Goal: Transaction & Acquisition: Purchase product/service

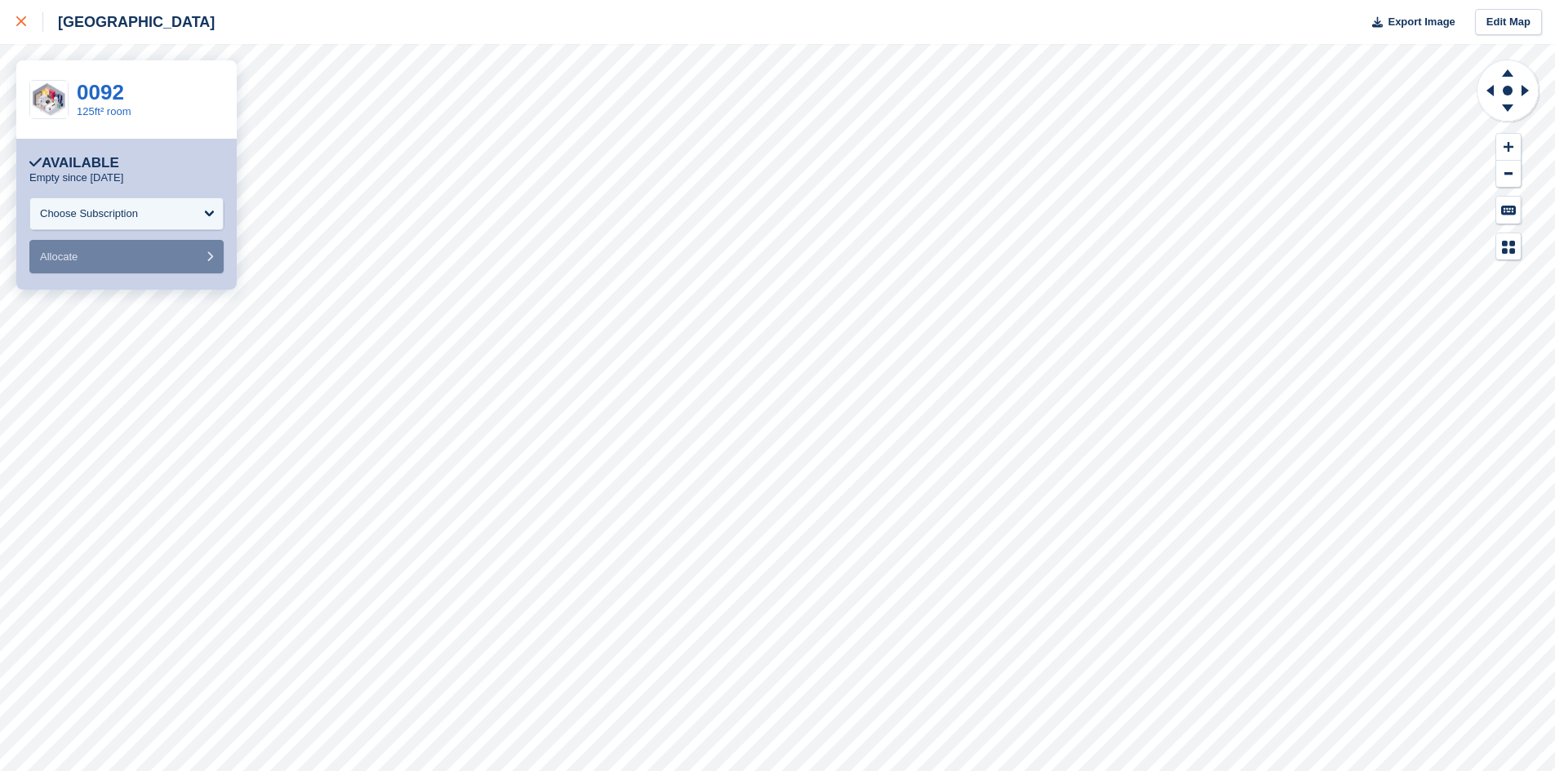
click at [16, 16] on link at bounding box center [21, 22] width 43 height 44
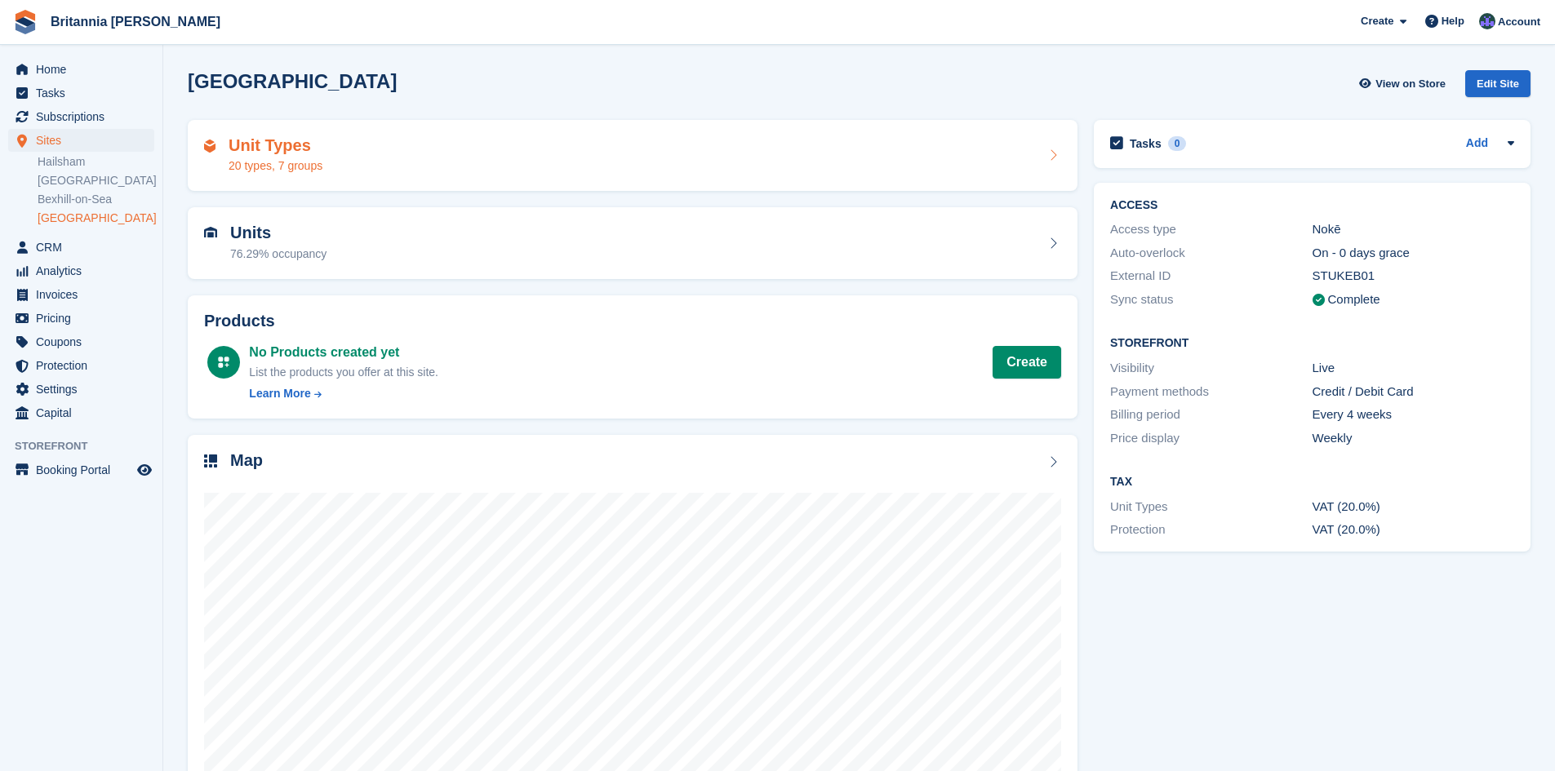
click at [258, 145] on h2 "Unit Types" at bounding box center [276, 145] width 94 height 19
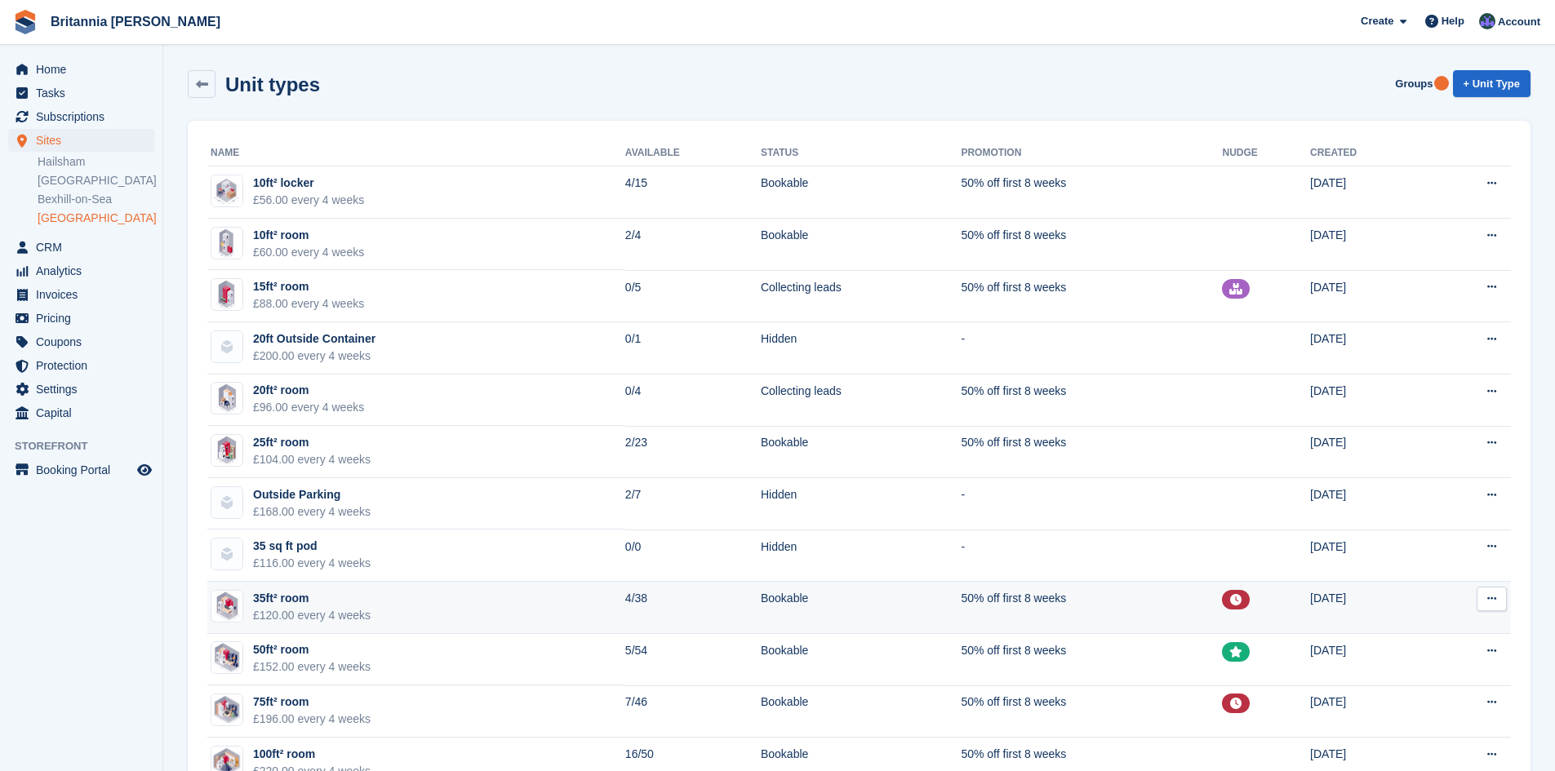
click at [310, 606] on div "35ft² room" at bounding box center [312, 598] width 118 height 17
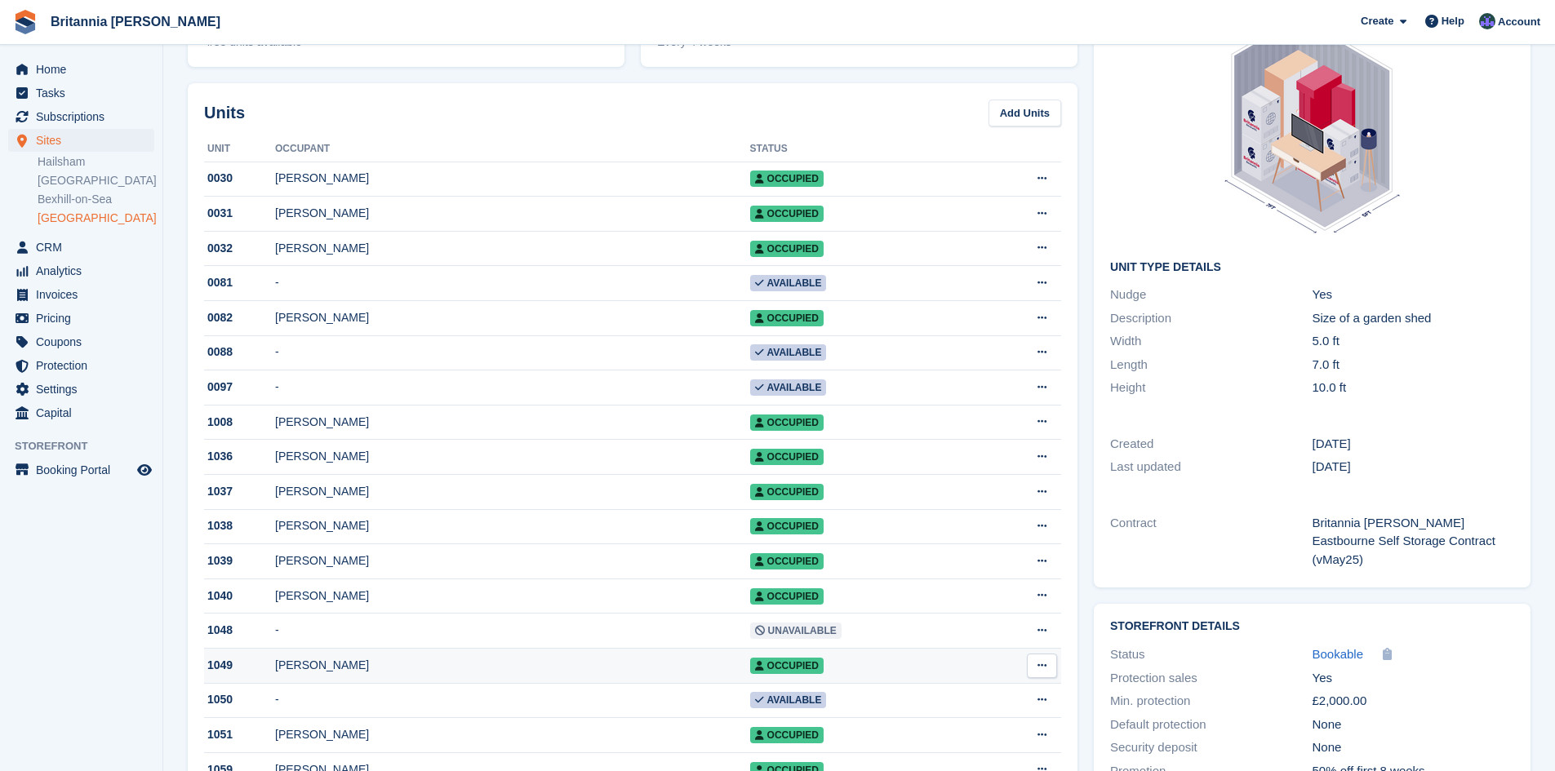
scroll to position [82, 0]
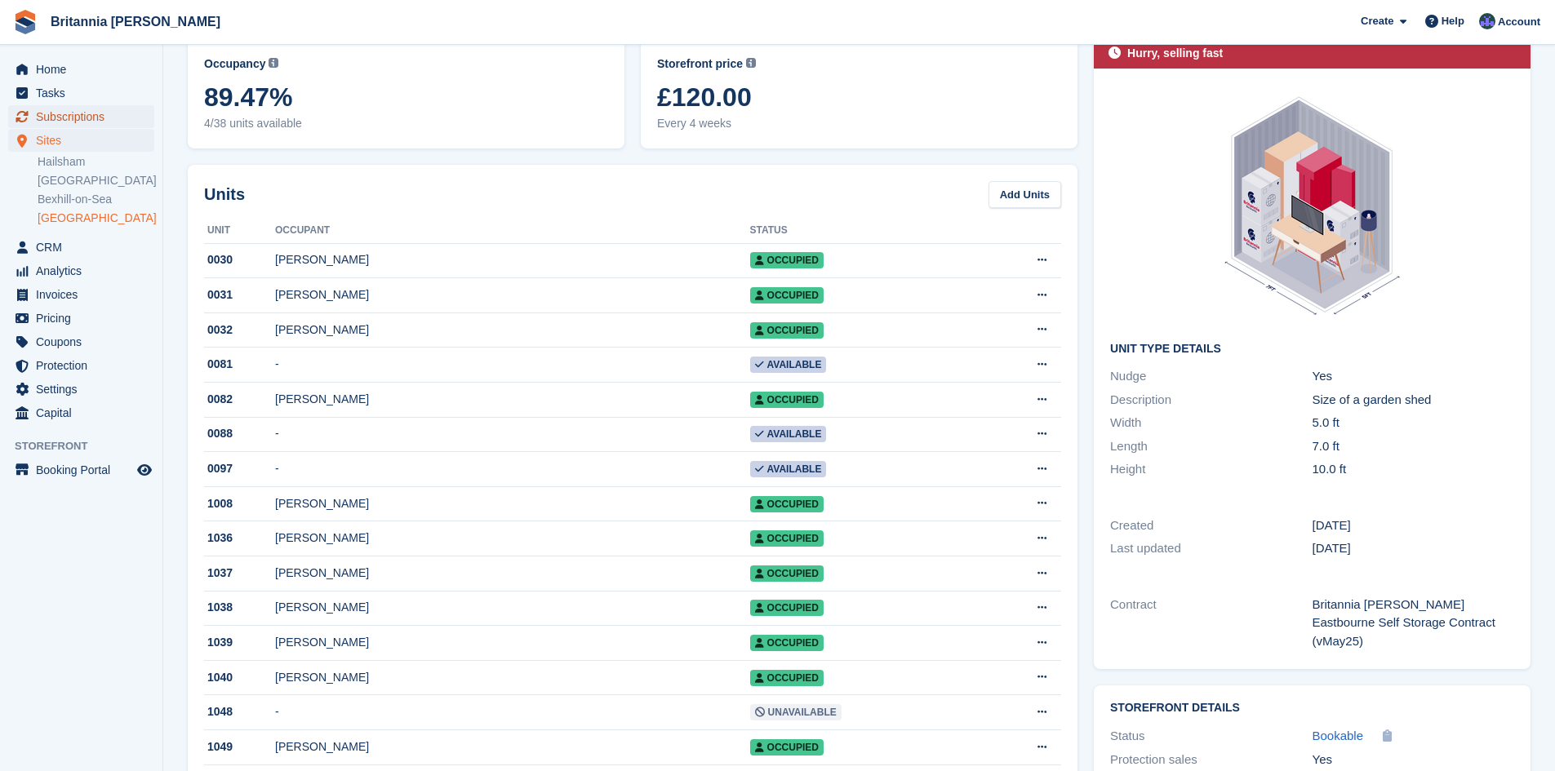
click at [74, 113] on span "Subscriptions" at bounding box center [85, 116] width 98 height 23
